Goal: Transaction & Acquisition: Purchase product/service

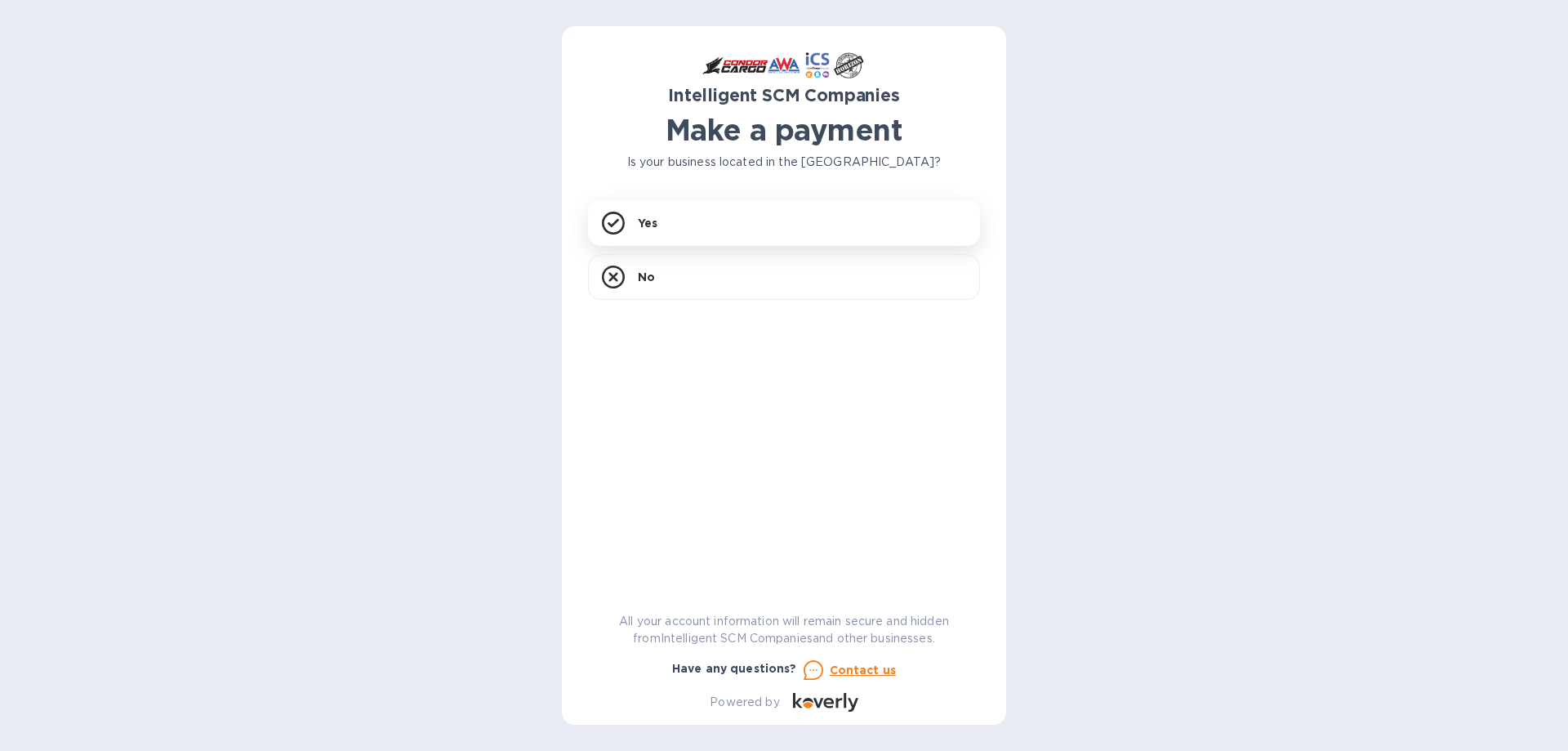
click at [700, 197] on div "Intelligent SCM Companies Make a payment Is your business located in [GEOGRAPHI…" at bounding box center [784, 382] width 392 height 659
click at [679, 216] on div "Yes" at bounding box center [784, 223] width 392 height 46
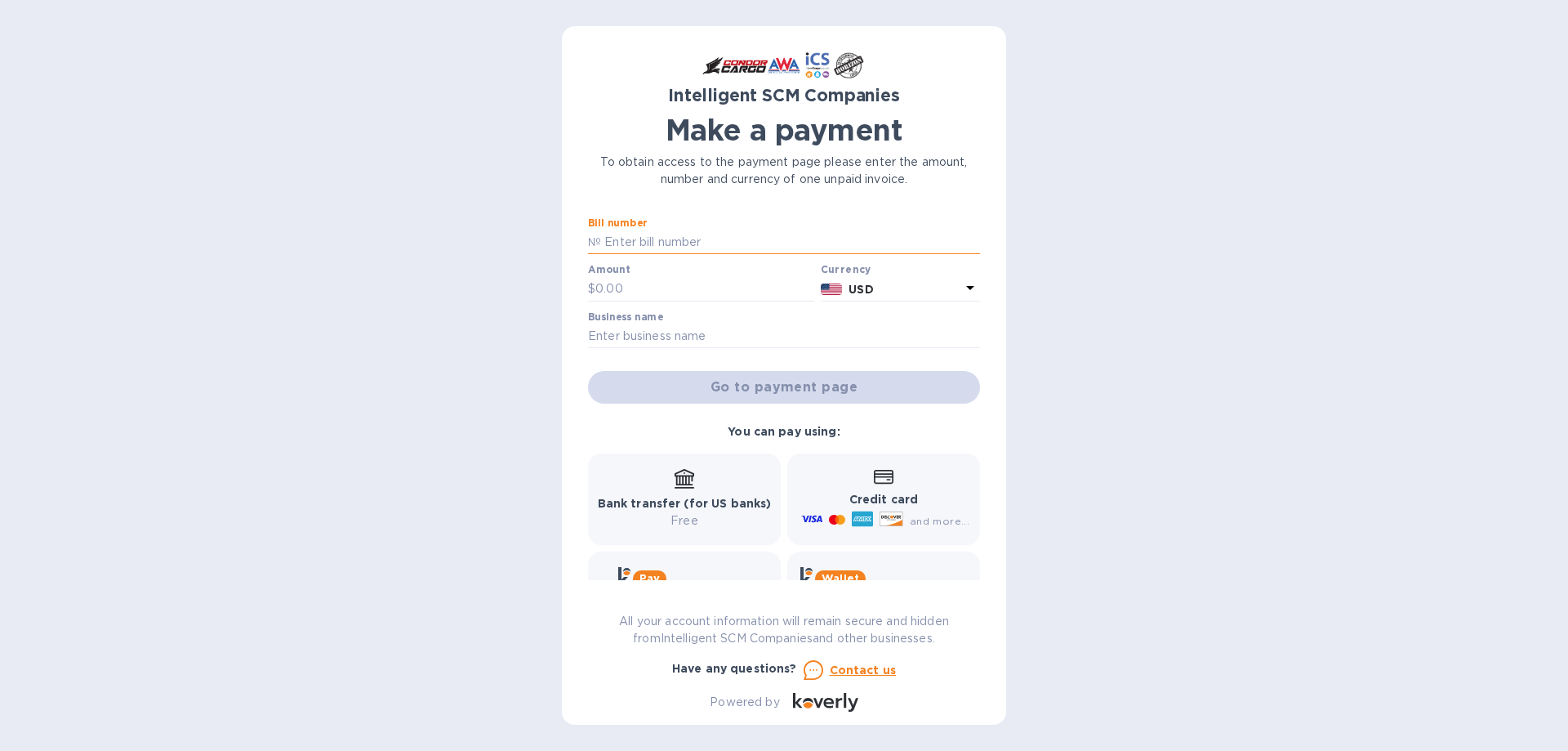
click at [642, 239] on input "text" at bounding box center [790, 242] width 379 height 24
click at [694, 239] on input "text" at bounding box center [790, 242] width 379 height 24
type input "S00496785"
type input "3,600.00"
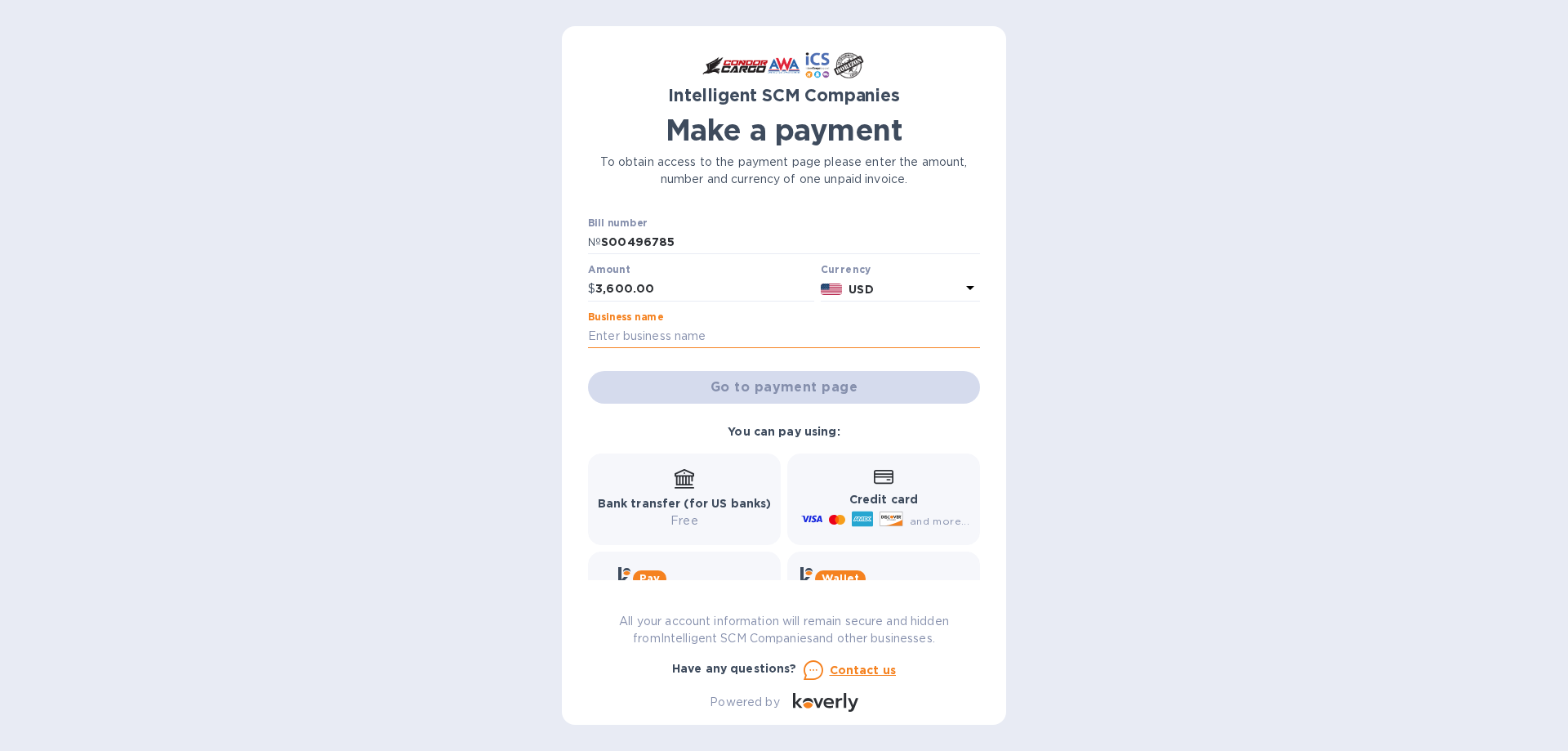
click at [668, 337] on input "text" at bounding box center [784, 336] width 392 height 24
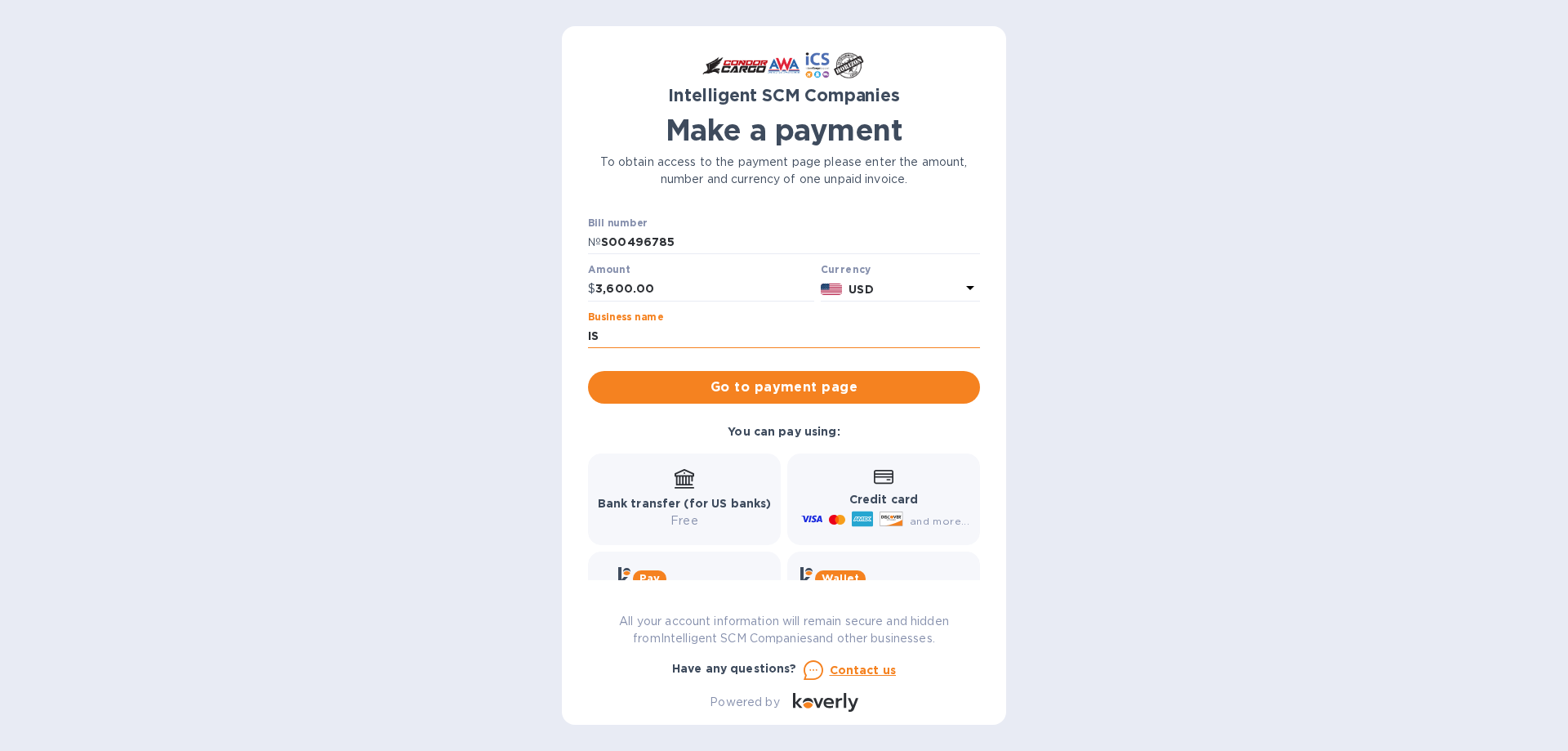
type input "I"
type input "Island Cargo Support"
click at [588, 371] on button "Go to payment page" at bounding box center [784, 387] width 392 height 33
click at [808, 379] on div "Go to payment page" at bounding box center [784, 386] width 399 height 39
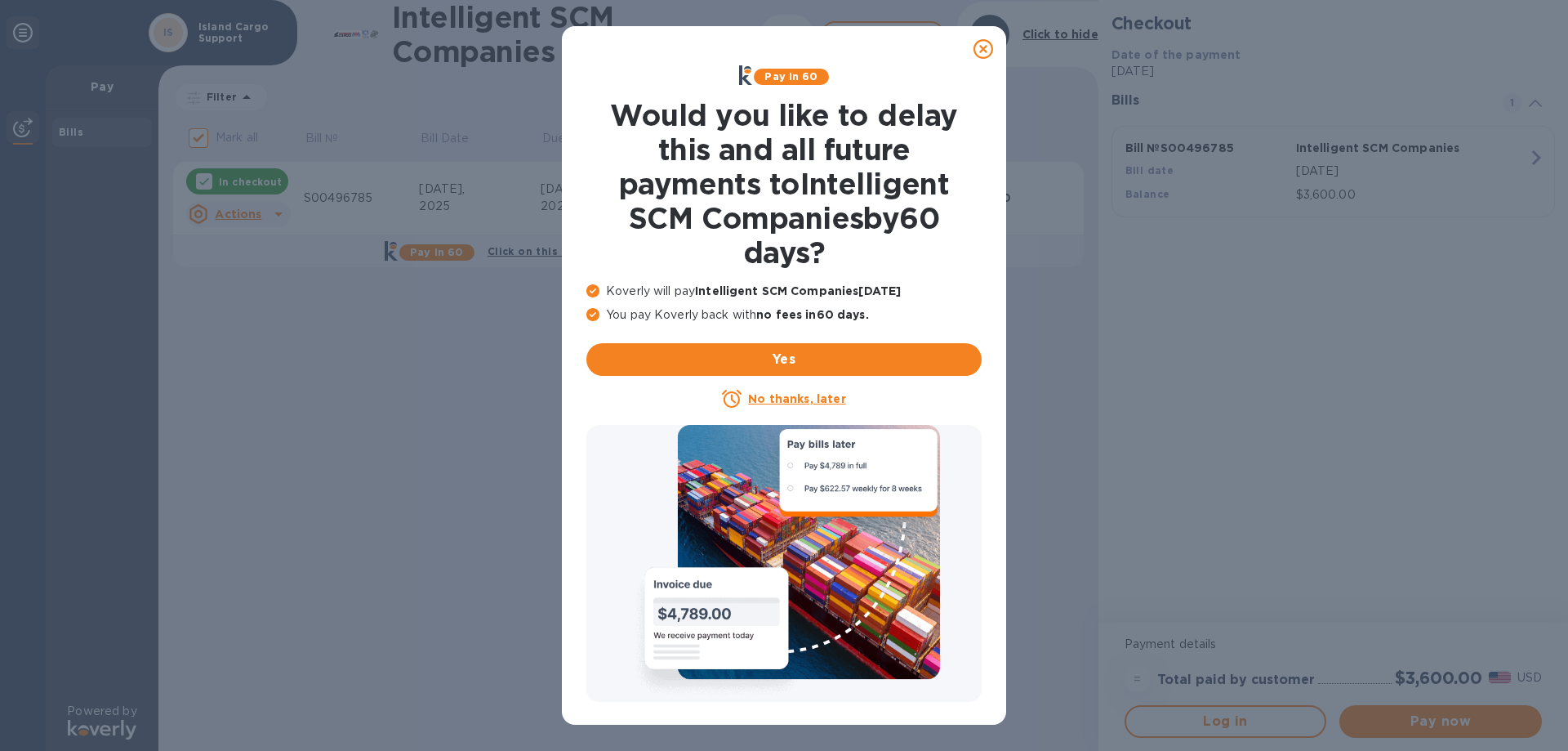
click at [993, 53] on icon at bounding box center [984, 49] width 20 height 20
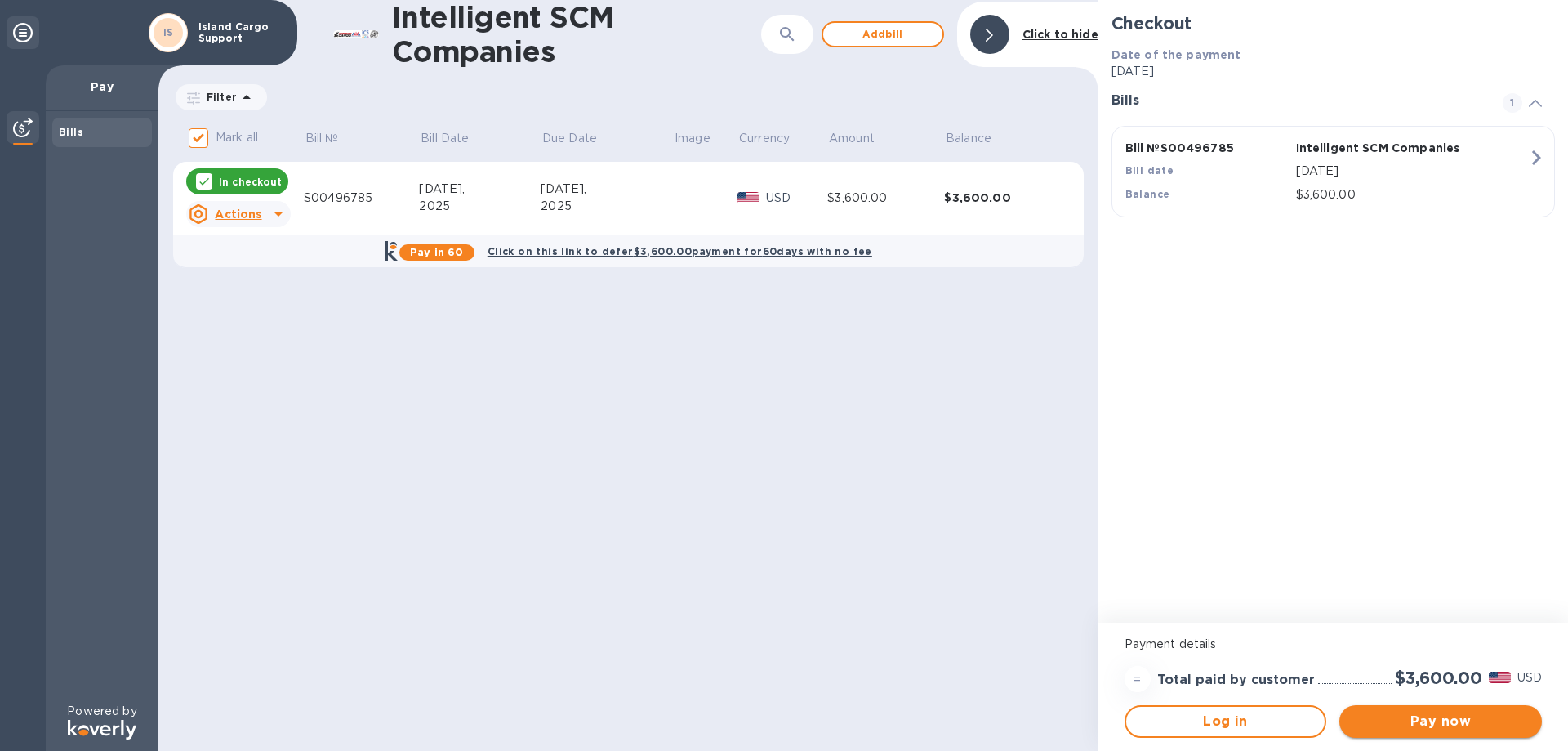
click at [1459, 717] on span "Pay now" at bounding box center [1440, 721] width 176 height 20
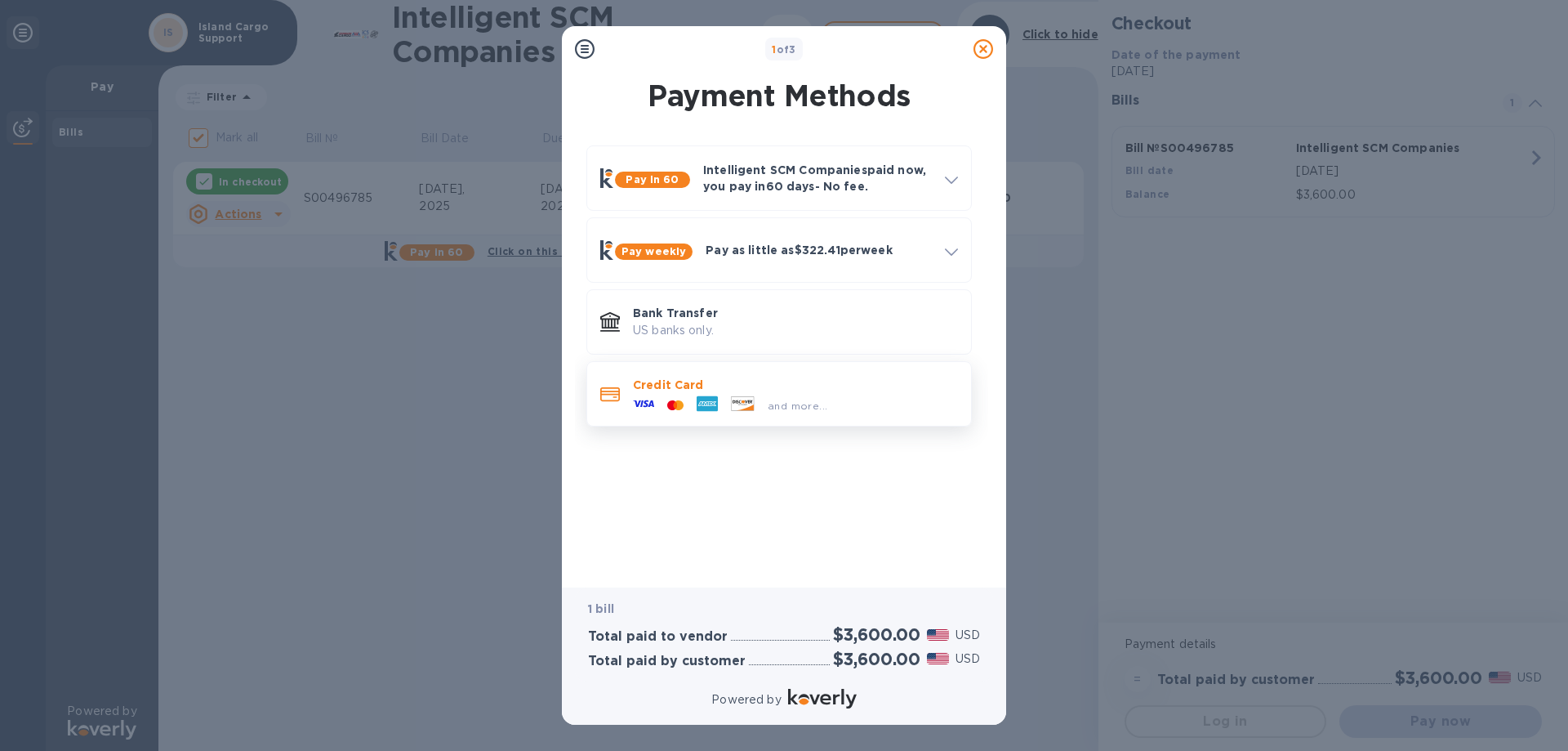
click at [704, 388] on p "Credit Card" at bounding box center [795, 385] width 325 height 16
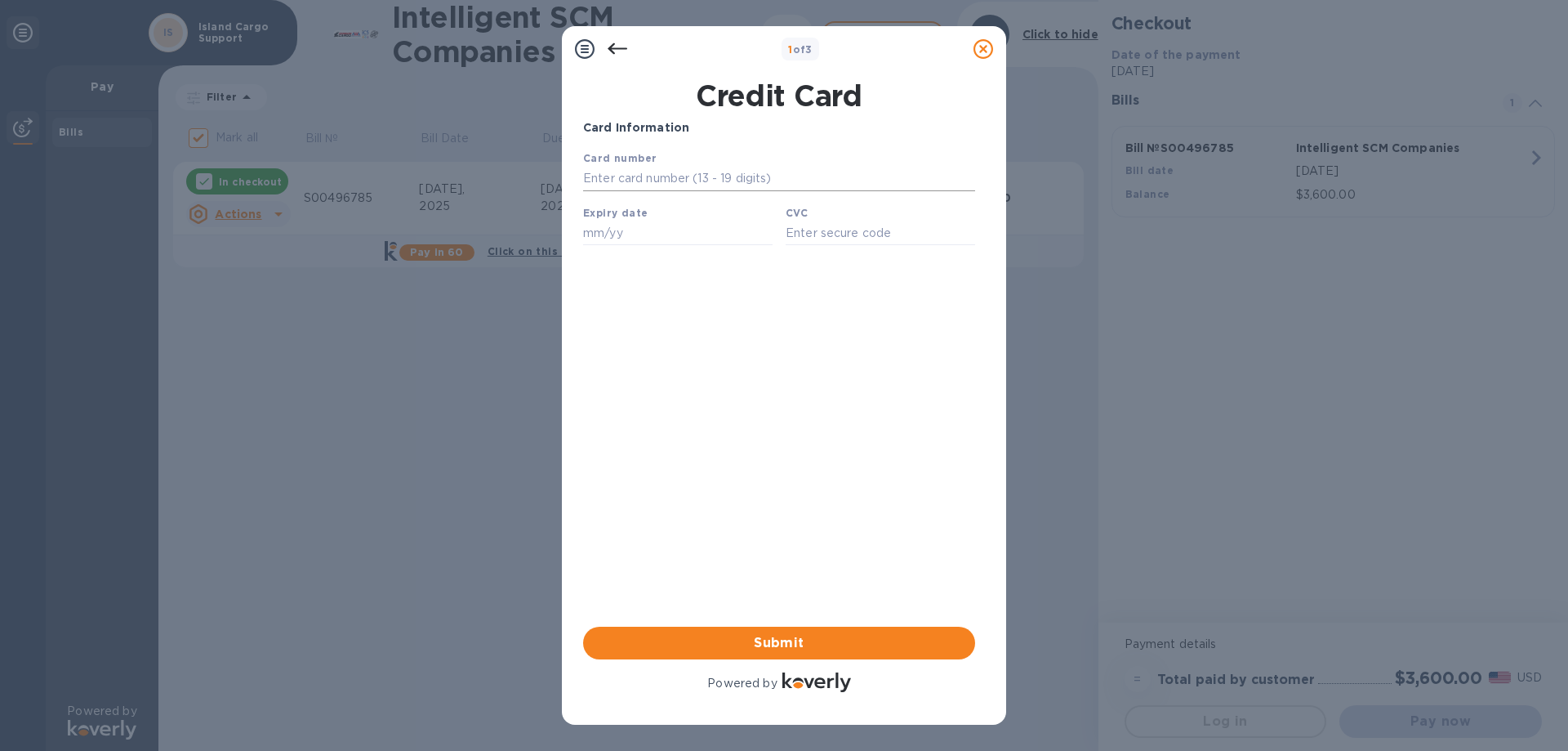
click at [667, 184] on input "text" at bounding box center [779, 178] width 392 height 24
type input "[CREDIT_CARD_NUMBER]"
click at [602, 234] on input "text" at bounding box center [678, 233] width 189 height 24
type input "09/27"
click at [836, 236] on input "text" at bounding box center [879, 233] width 189 height 24
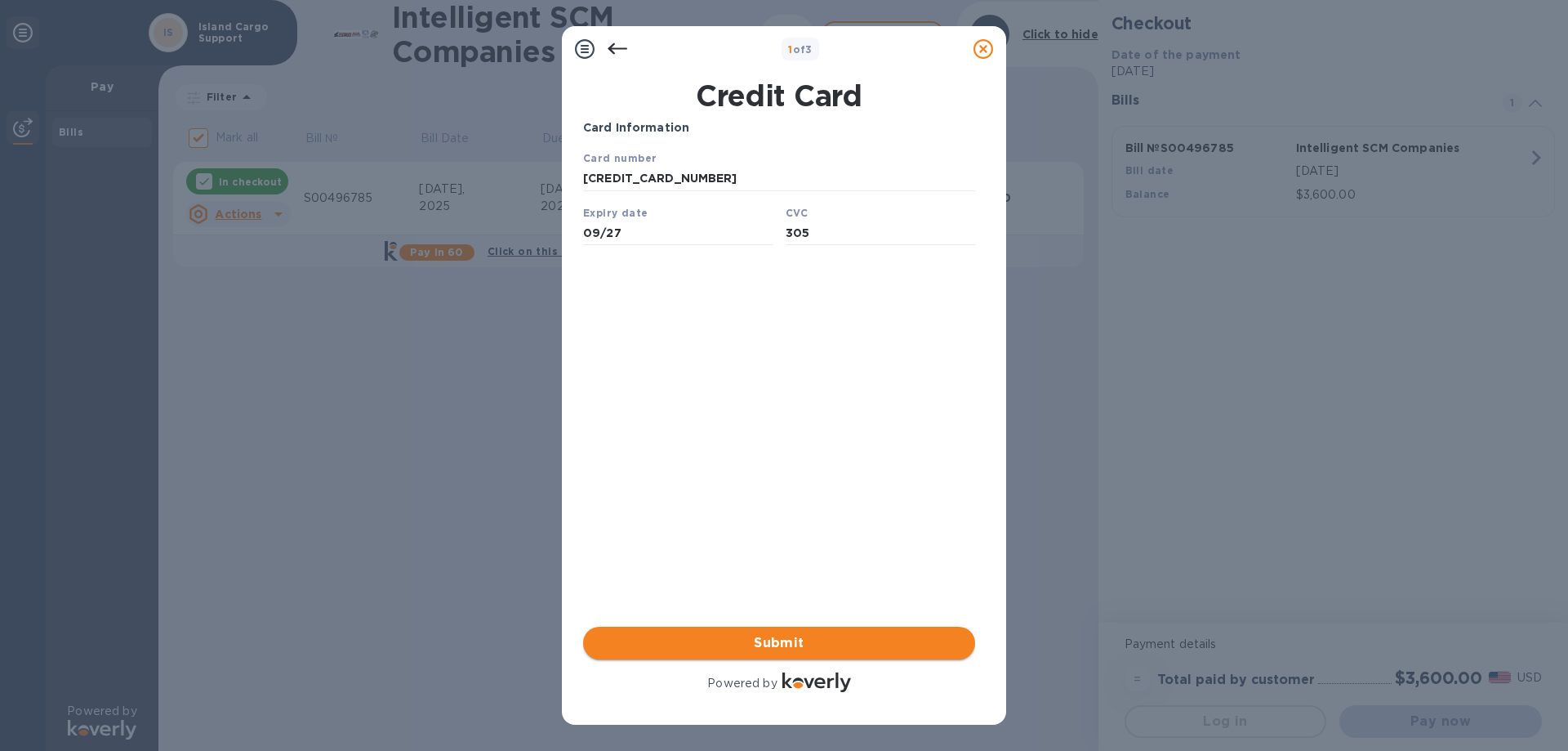
type input "305"
click at [784, 636] on span "Submit" at bounding box center [779, 643] width 366 height 20
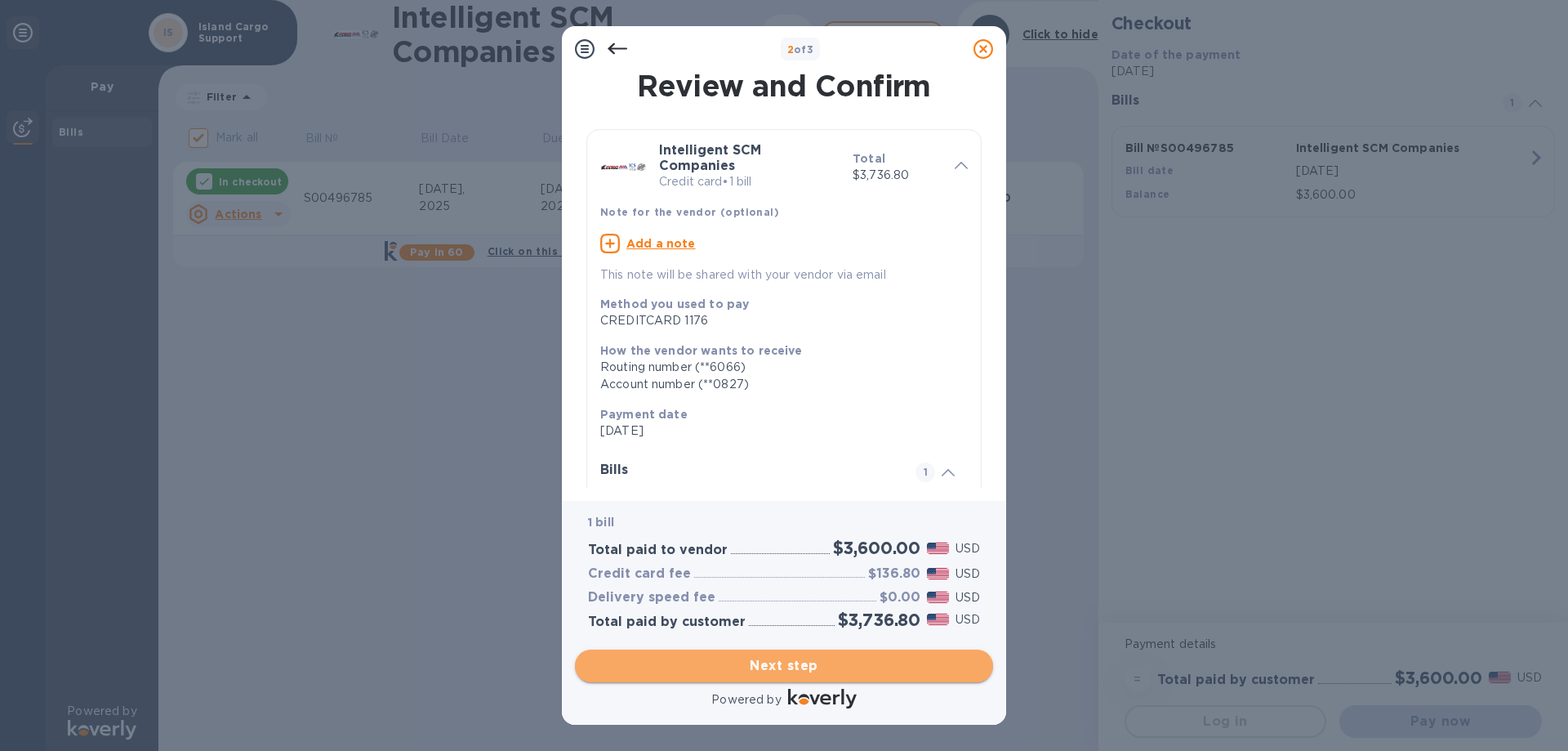
click at [818, 659] on span "Next step" at bounding box center [784, 666] width 392 height 20
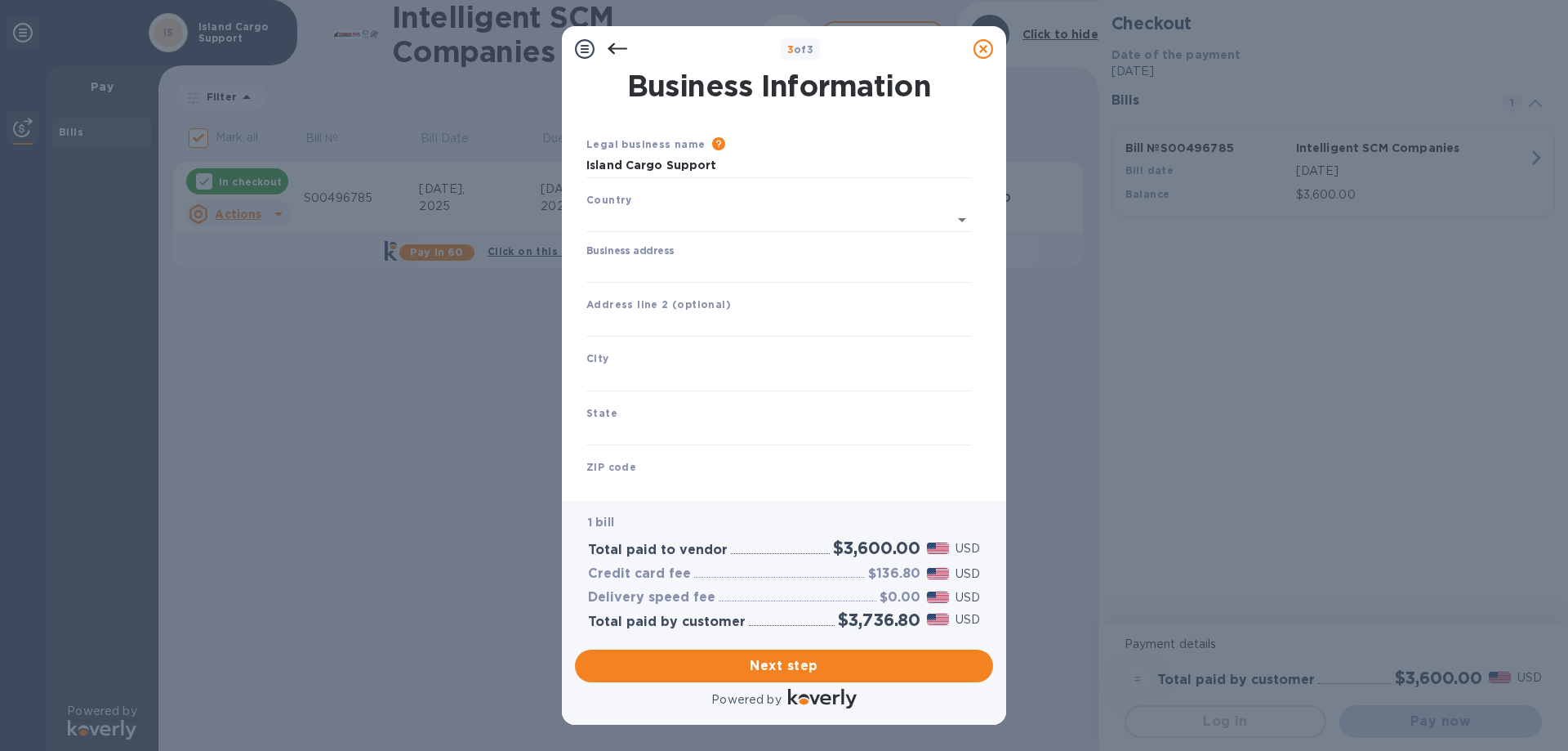
type input "[GEOGRAPHIC_DATA]"
drag, startPoint x: 648, startPoint y: 267, endPoint x: 652, endPoint y: 280, distance: 13.6
click at [648, 267] on input "Business address" at bounding box center [779, 267] width 385 height 24
type input "[STREET_ADDRESS][PERSON_NAME]"
click at [620, 320] on input "text" at bounding box center [779, 321] width 385 height 24
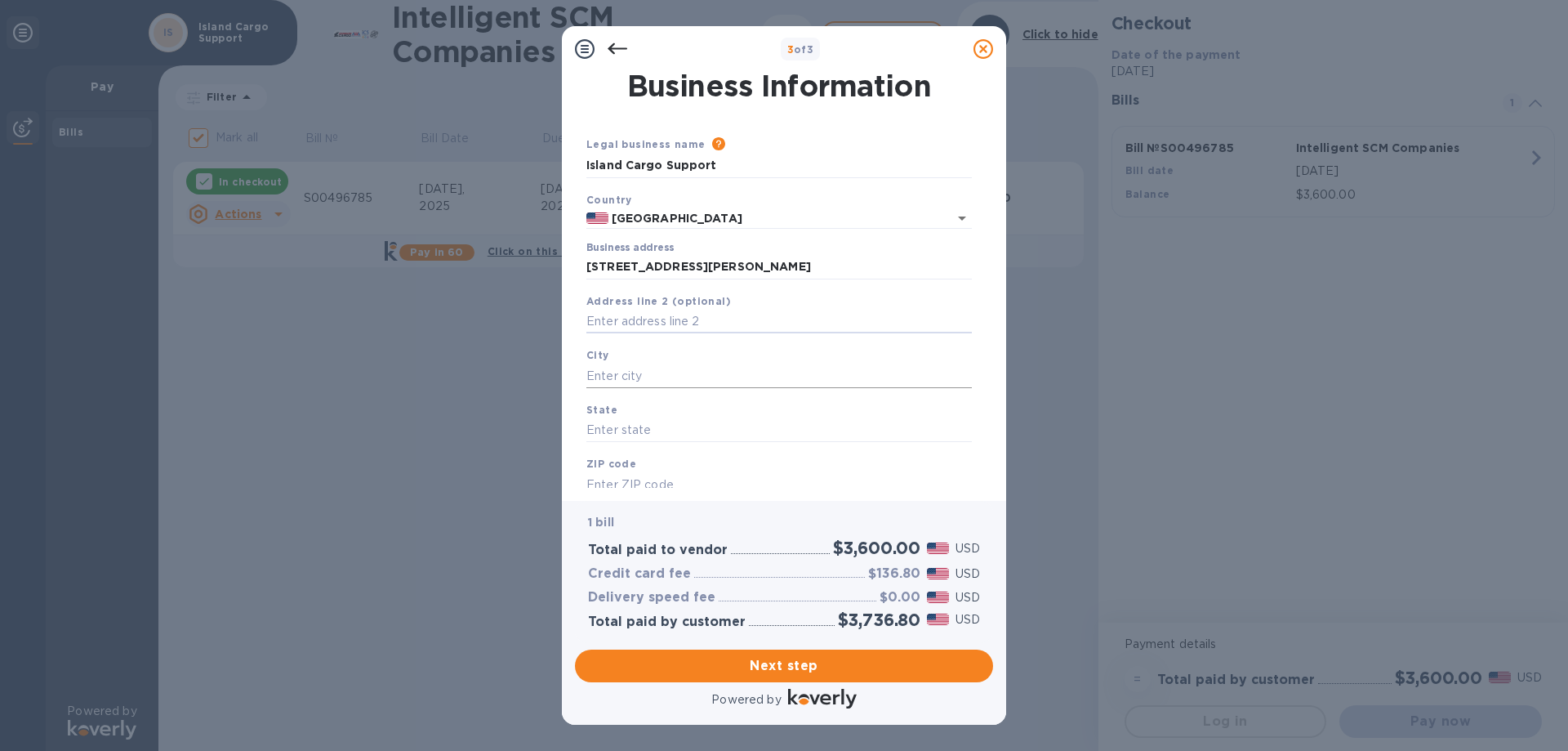
click at [613, 372] on input "text" at bounding box center [779, 376] width 385 height 24
type input "Hawthorne"
type input "c"
type input "C"
type input "[US_STATE]"
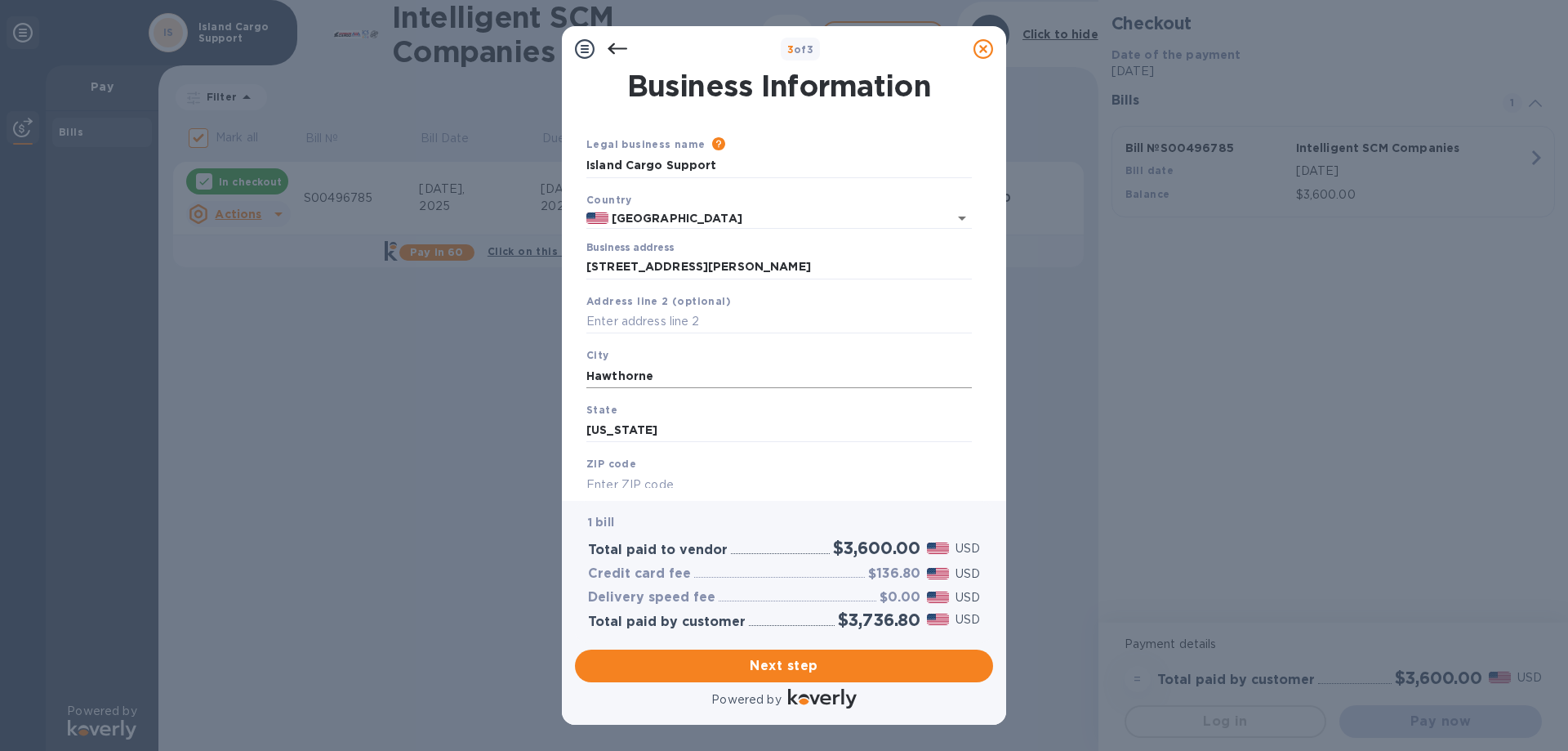
scroll to position [8, 0]
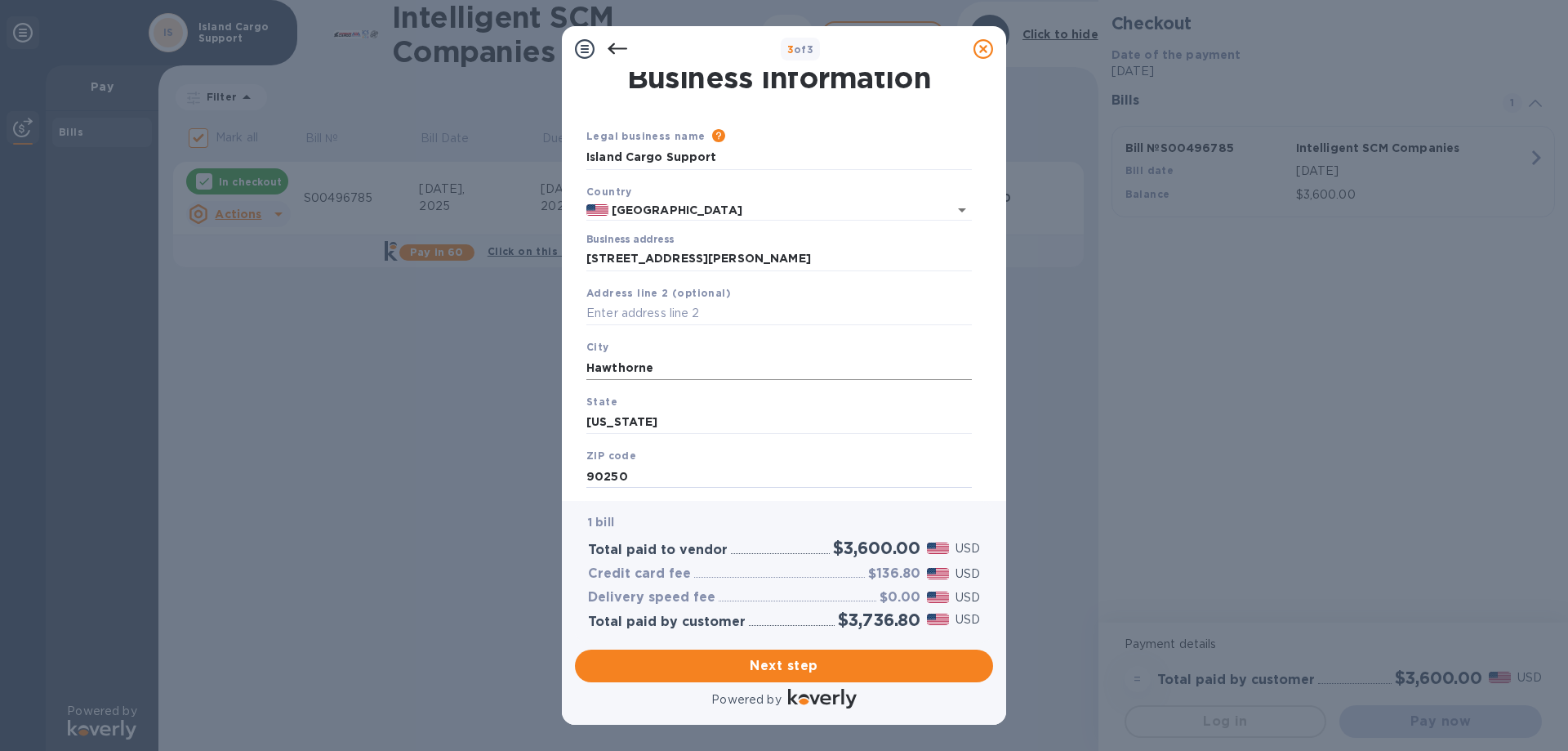
type input "90250"
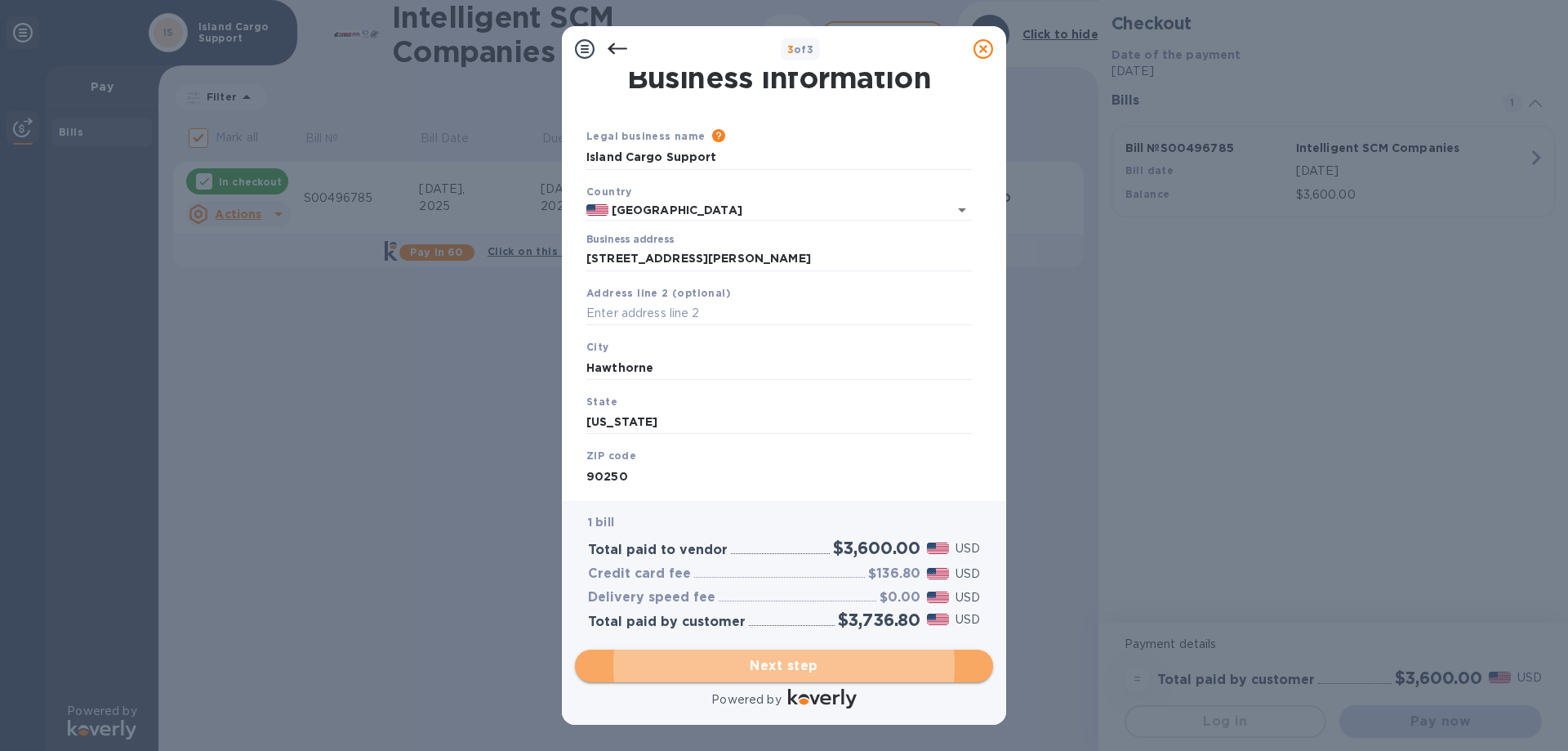
click at [784, 654] on button "Next step" at bounding box center [784, 666] width 418 height 33
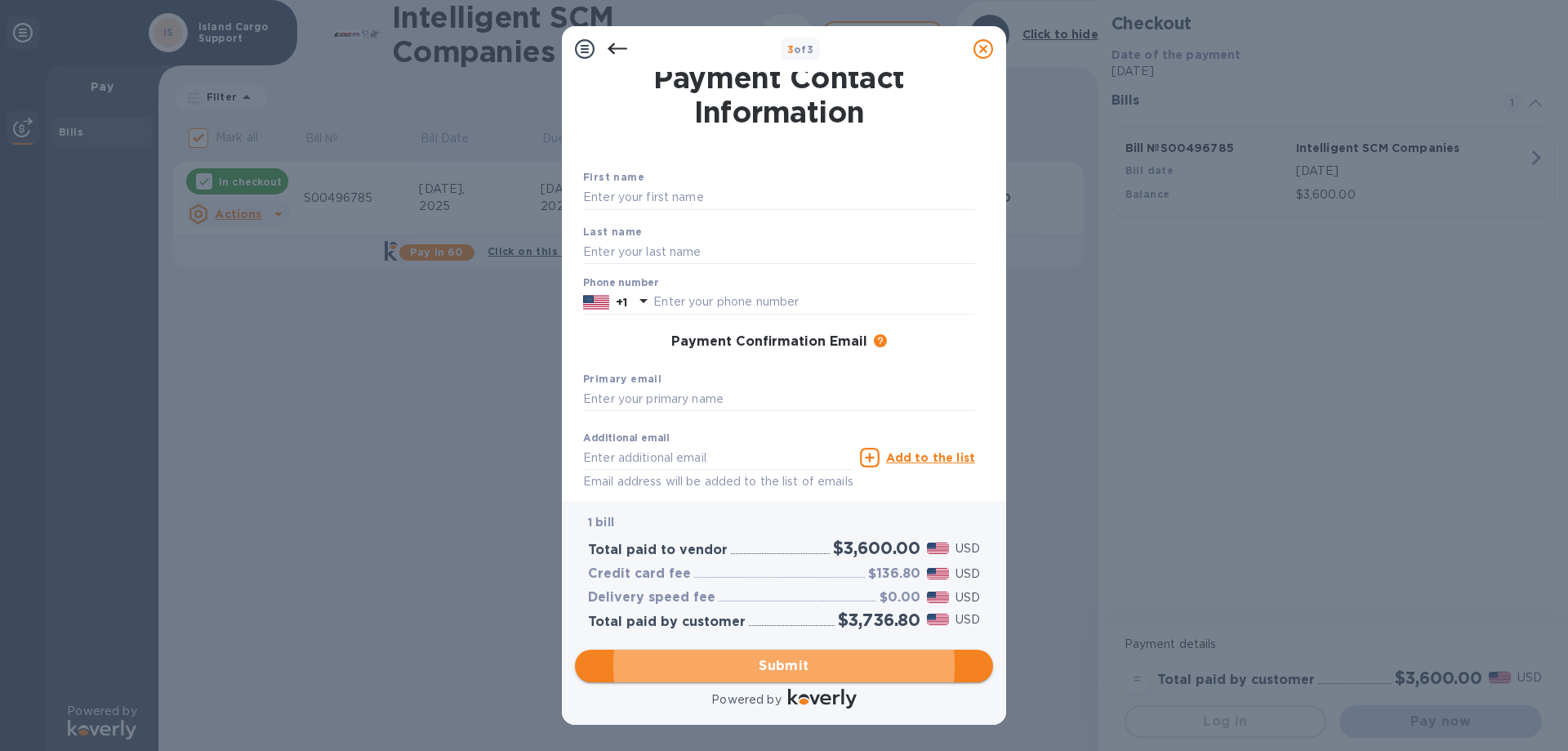
click at [825, 669] on span "Submit" at bounding box center [784, 666] width 392 height 20
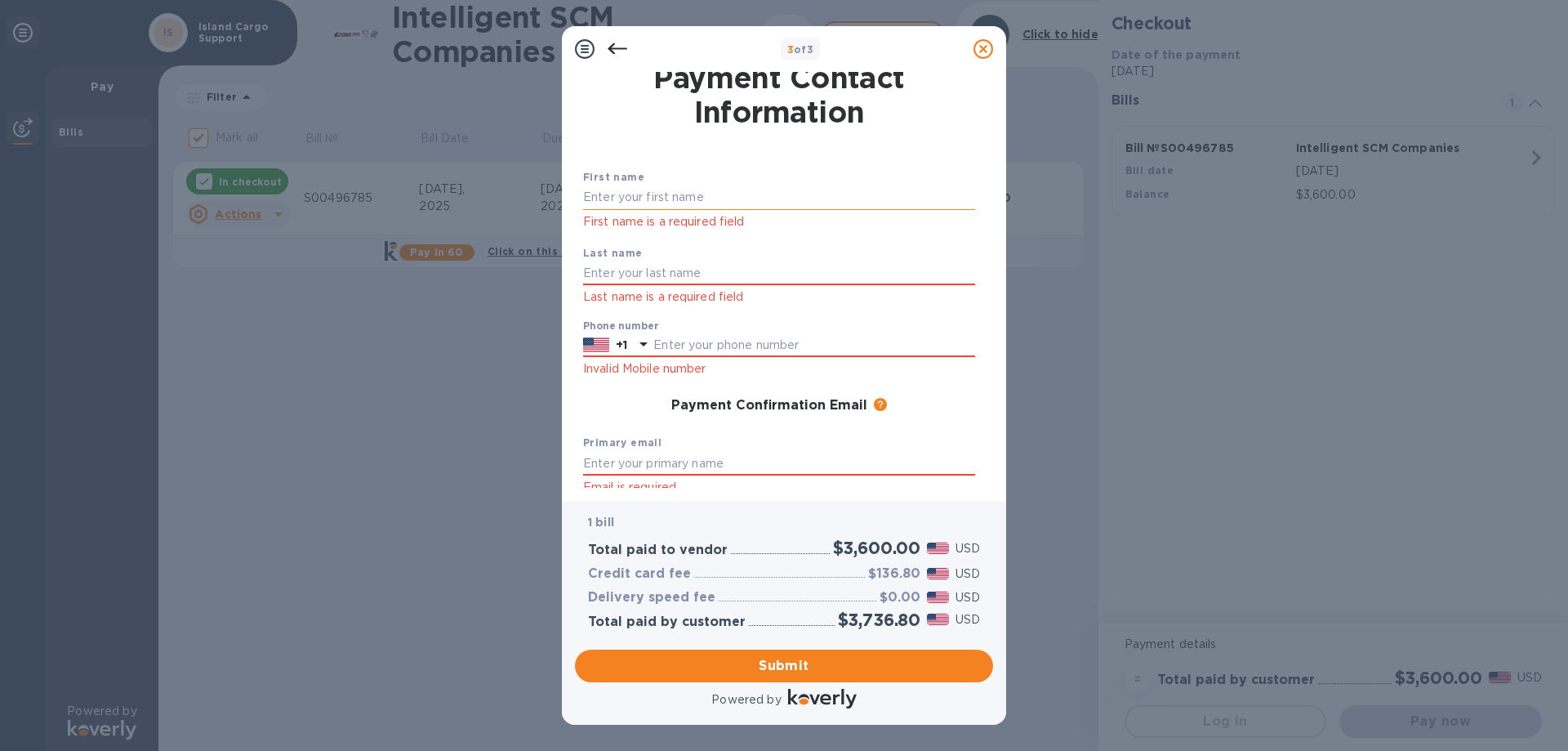
click at [659, 185] on input "text" at bounding box center [779, 197] width 392 height 24
click at [692, 194] on input "text" at bounding box center [779, 197] width 392 height 24
paste input "SI'TUPE PEKO"
drag, startPoint x: 690, startPoint y: 194, endPoint x: 636, endPoint y: 199, distance: 54.2
click at [636, 199] on input "SI'TUPE PEKO" at bounding box center [779, 197] width 392 height 24
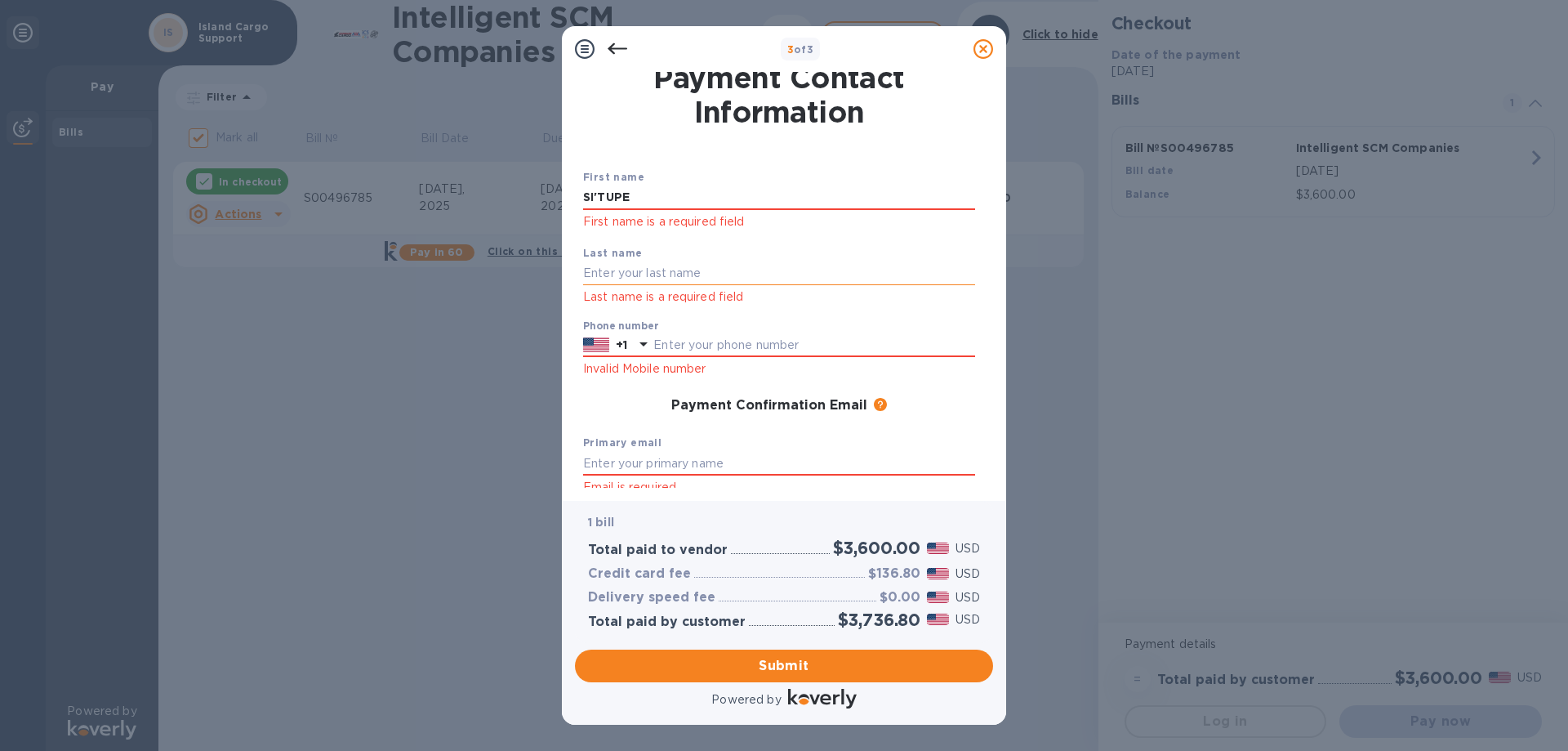
type input "SI'TUPE"
click at [618, 269] on input "text" at bounding box center [779, 273] width 392 height 24
type input "p"
type input "PEKO"
click at [632, 344] on div at bounding box center [643, 346] width 26 height 29
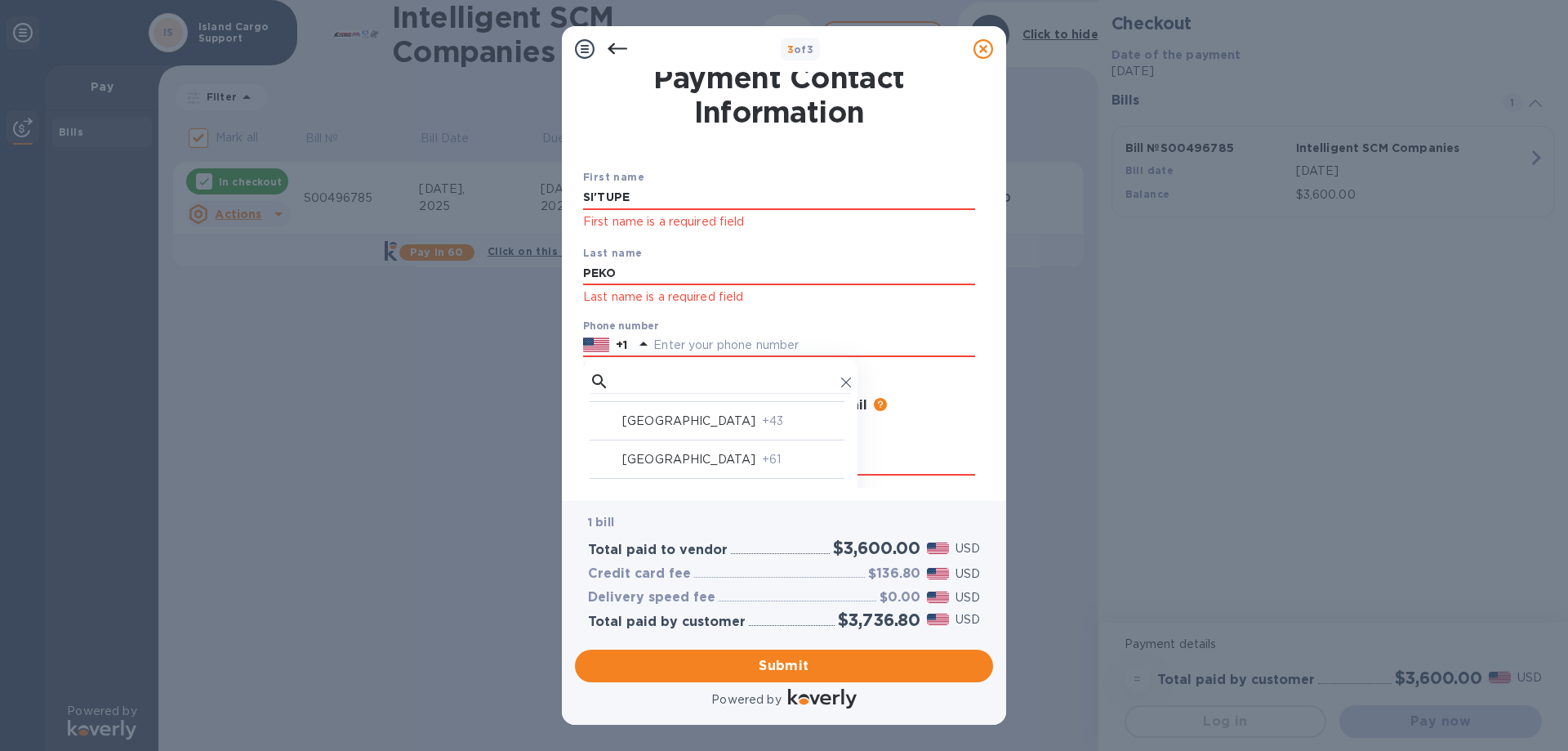
scroll to position [408, 0]
click at [676, 457] on p "[US_STATE]" at bounding box center [658, 464] width 71 height 17
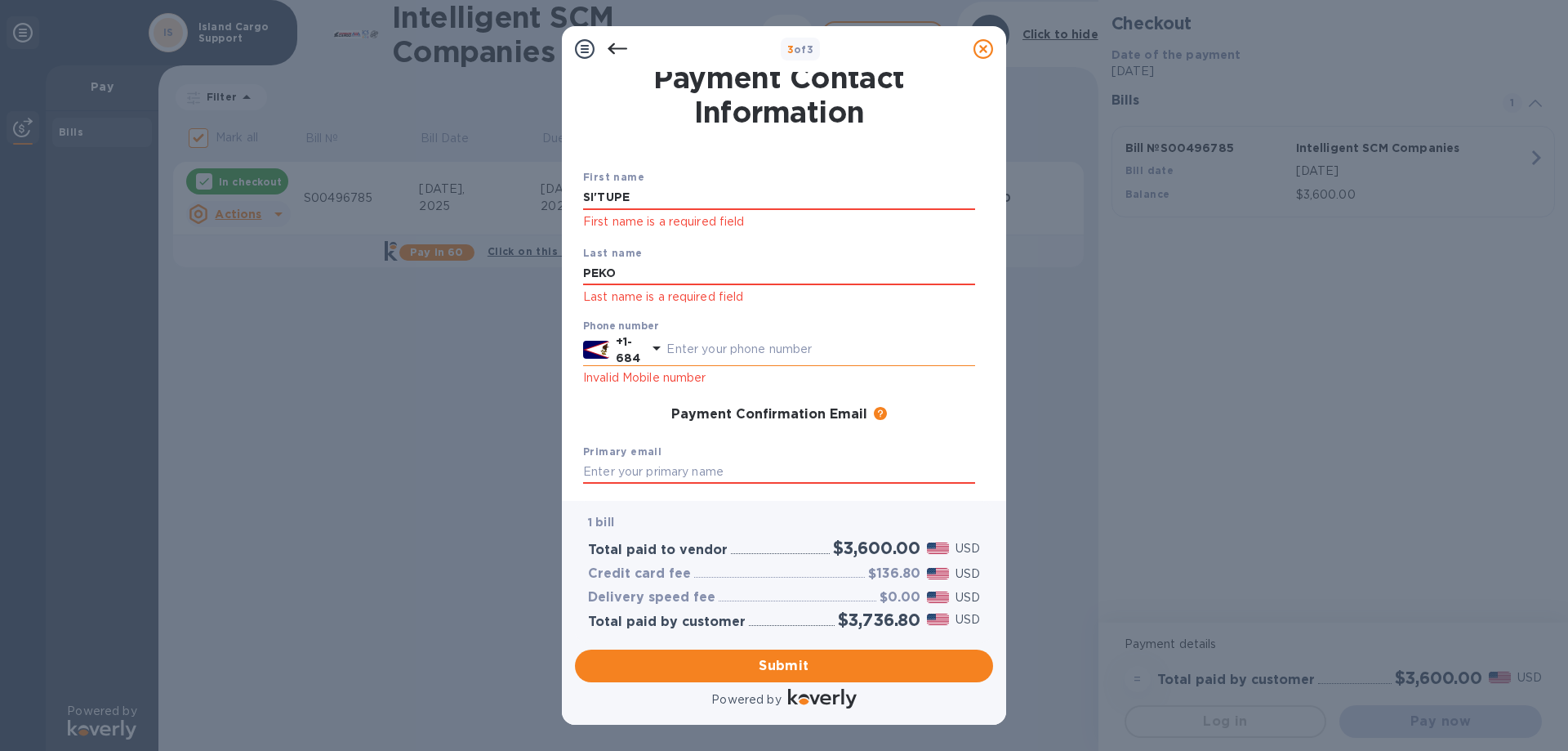
click at [697, 343] on input "text" at bounding box center [821, 349] width 309 height 24
type input "2724051"
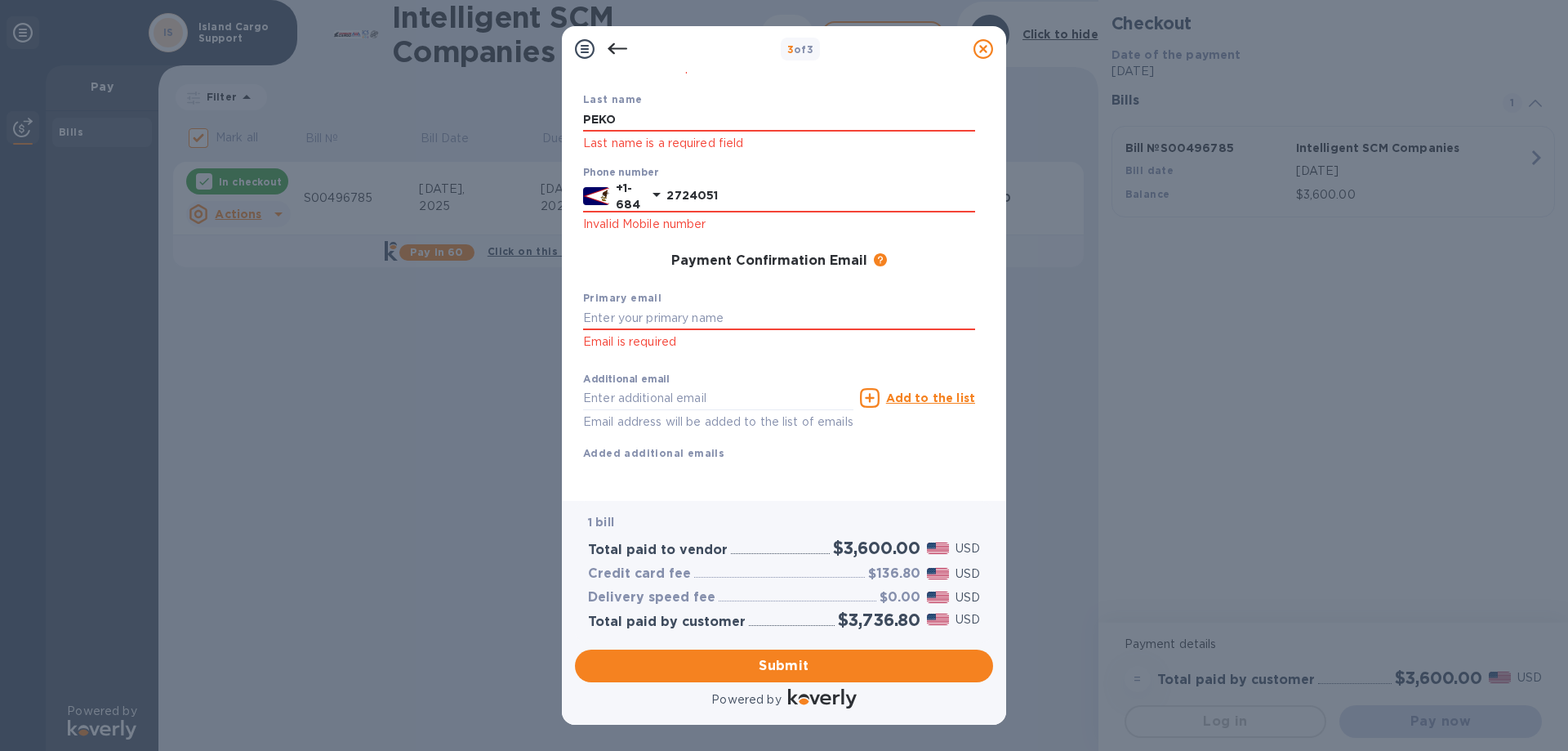
scroll to position [181, 0]
click at [641, 307] on input "text" at bounding box center [779, 318] width 392 height 24
paste input "[EMAIL_ADDRESS][DOMAIN_NAME]"
type input "[EMAIL_ADDRESS][DOMAIN_NAME]"
click at [647, 386] on input "text" at bounding box center [718, 398] width 271 height 24
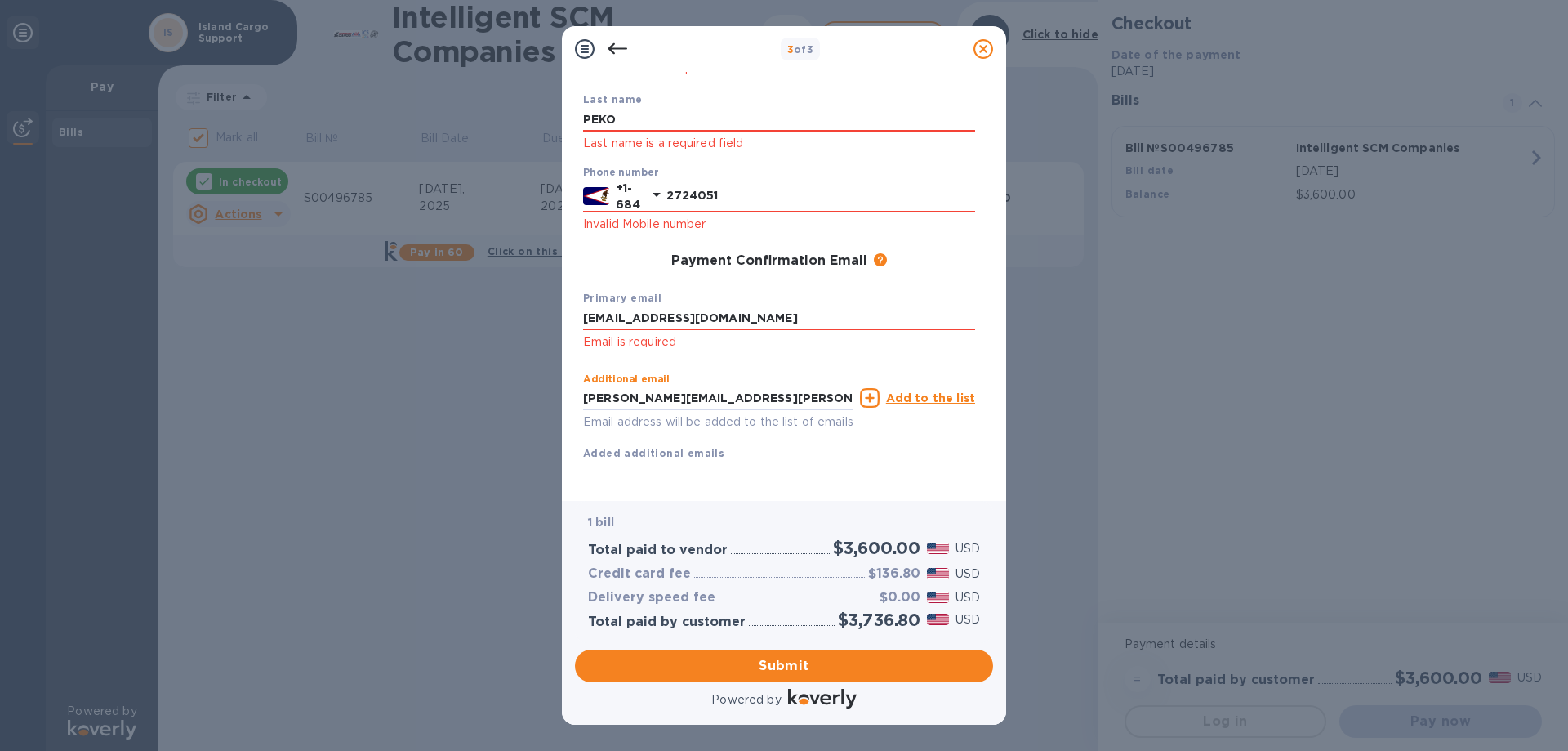
type input "[PERSON_NAME][EMAIL_ADDRESS][PERSON_NAME][DOMAIN_NAME]"
click at [923, 391] on u "Add to the list" at bounding box center [930, 397] width 89 height 13
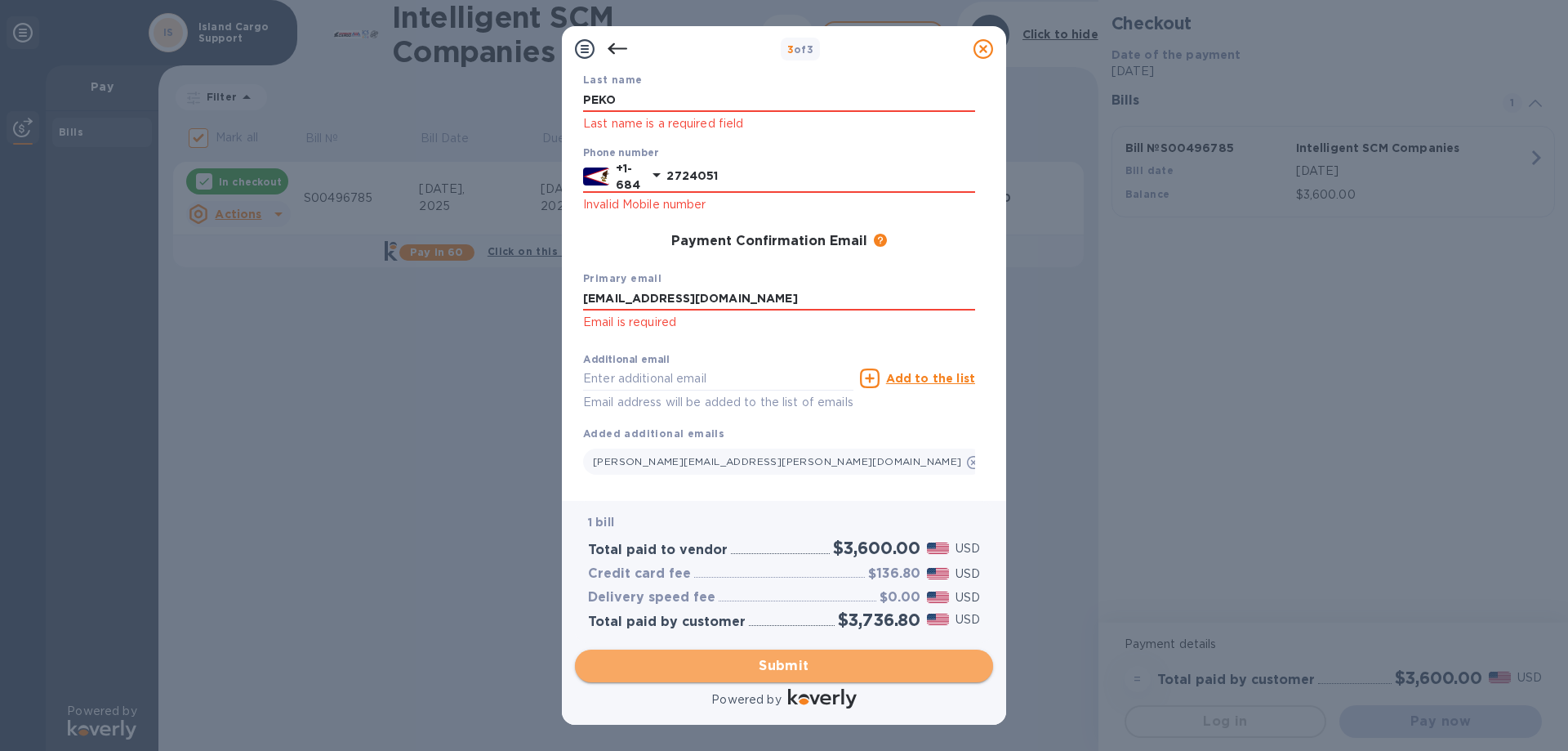
click at [872, 661] on span "Submit" at bounding box center [784, 666] width 392 height 20
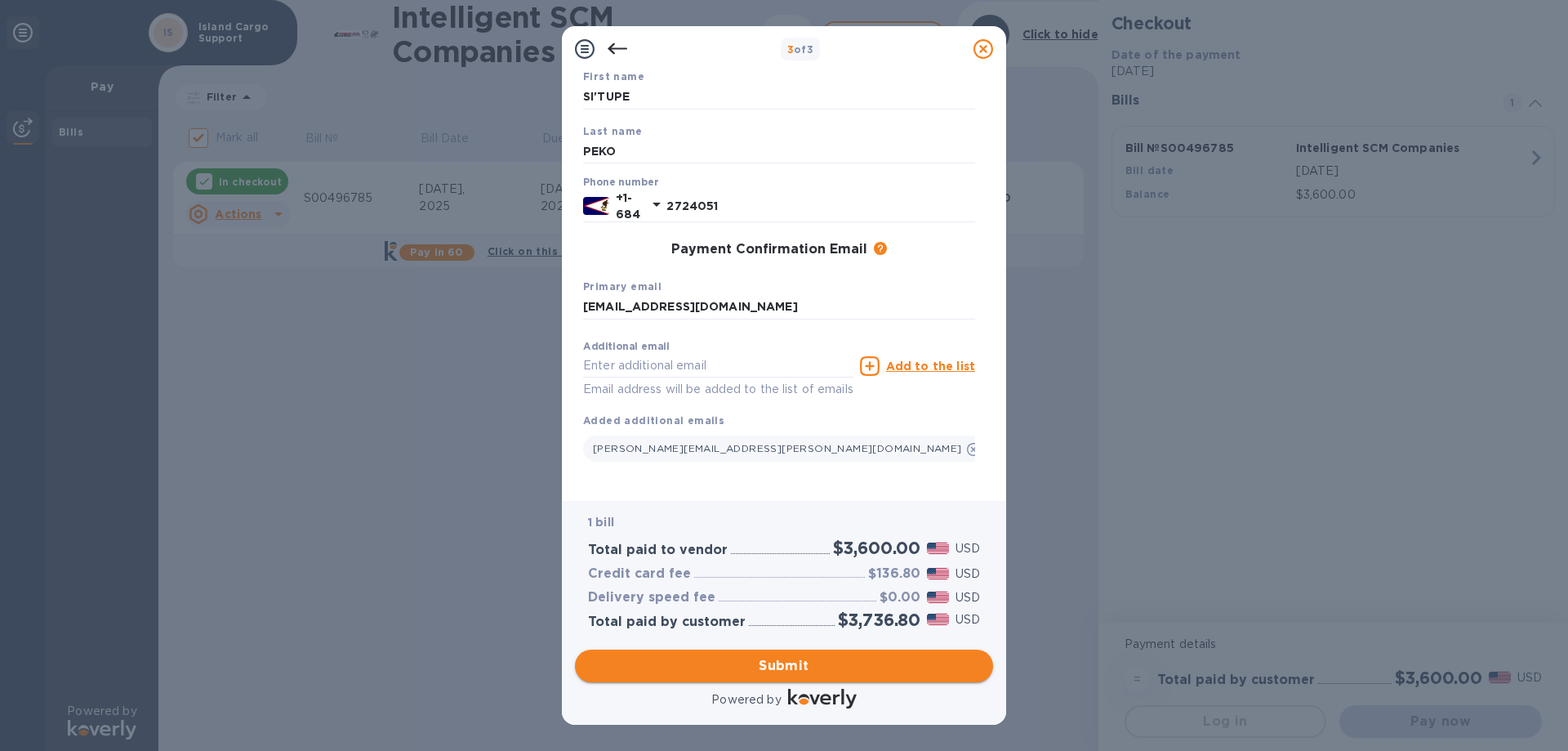
scroll to position [128, 0]
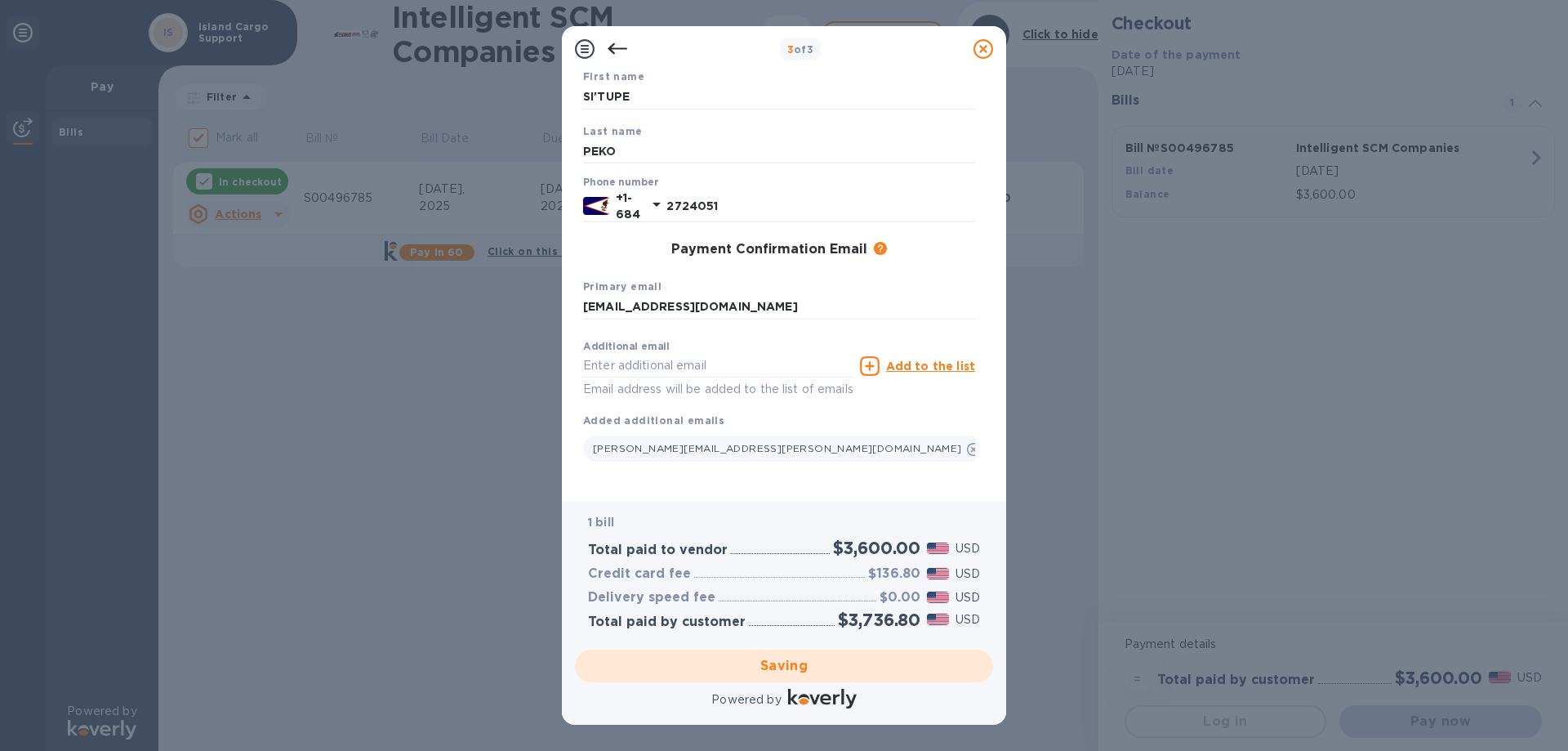
checkbox input "false"
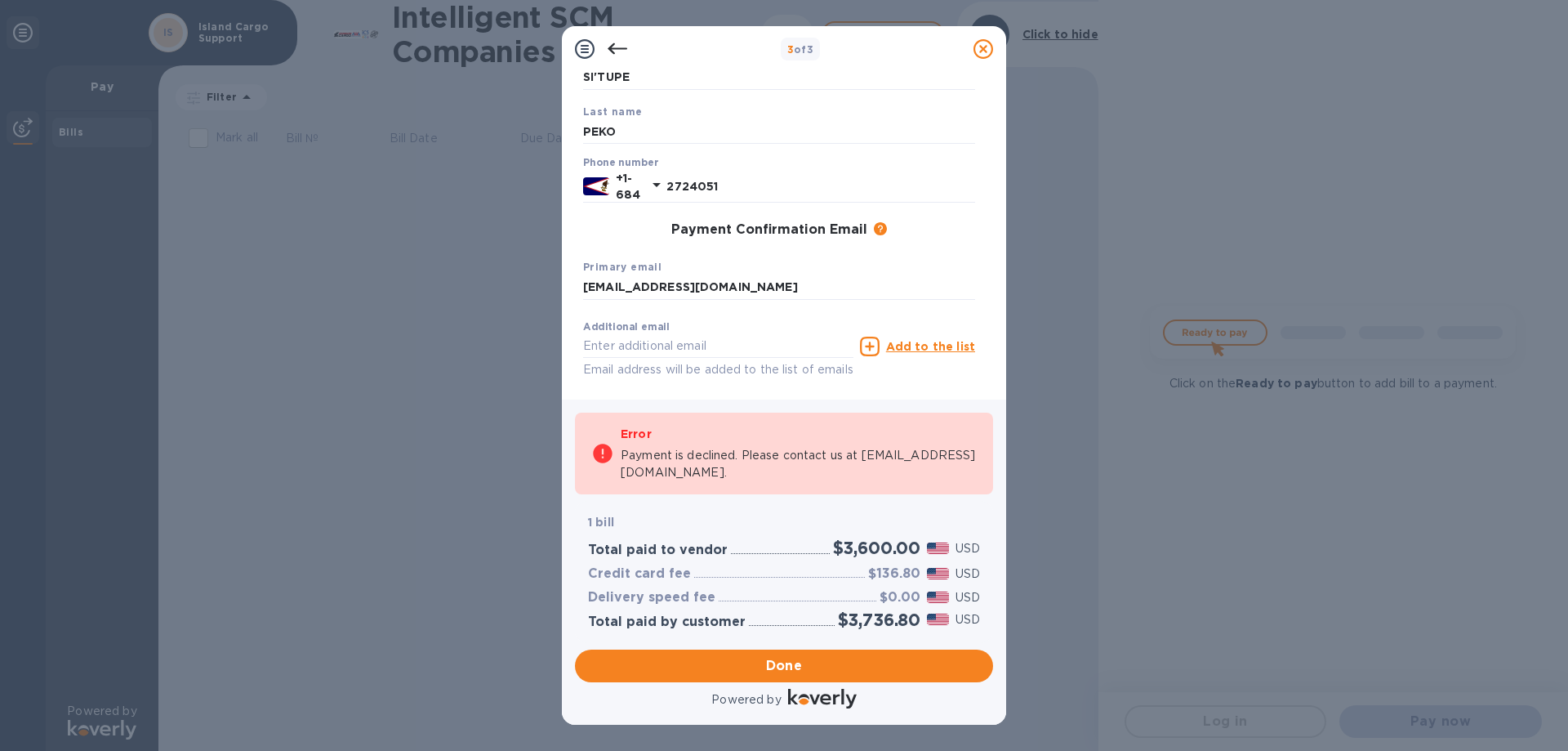
scroll to position [160, 0]
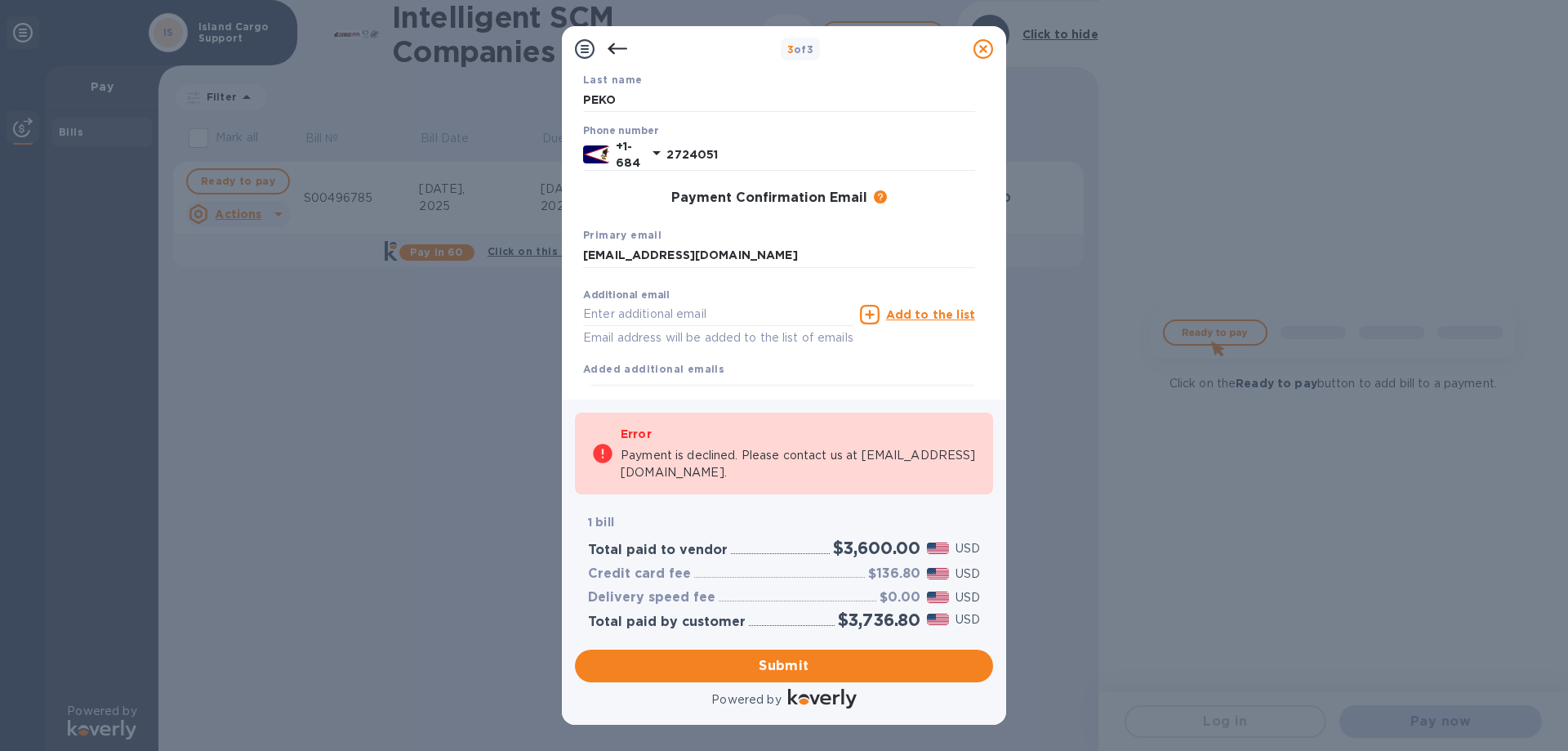
drag, startPoint x: 990, startPoint y: 299, endPoint x: 994, endPoint y: 318, distance: 19.4
click at [994, 318] on div "Payment Contact Information First name SI'TUPE Last name PEKO Phone number [PHO…" at bounding box center [784, 235] width 444 height 328
drag, startPoint x: 993, startPoint y: 316, endPoint x: 991, endPoint y: 358, distance: 42.0
click at [991, 358] on div "Payment Contact Information First name SI'TUPE Last name PEKO Phone number [PHO…" at bounding box center [784, 235] width 444 height 328
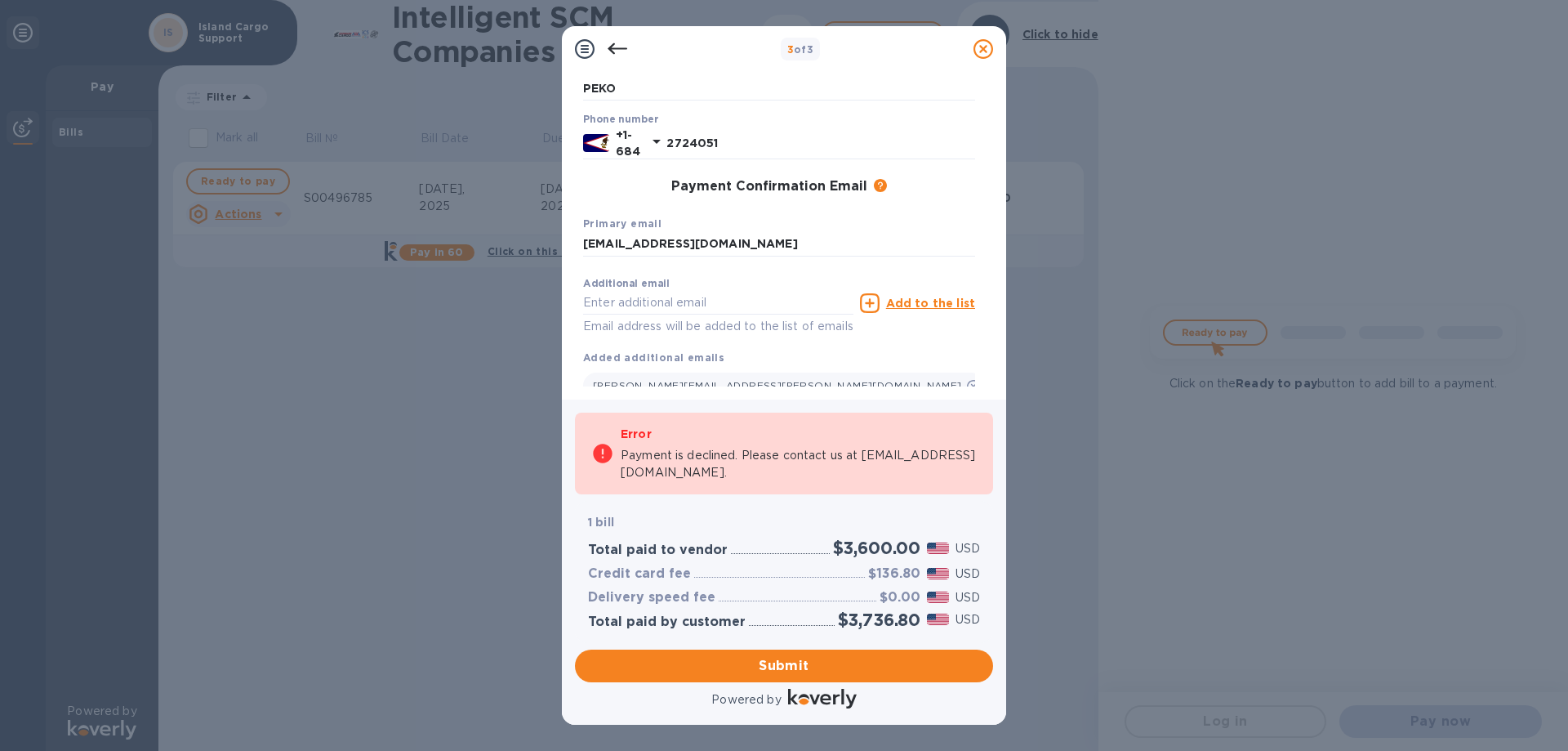
scroll to position [230, 0]
